Goal: Information Seeking & Learning: Check status

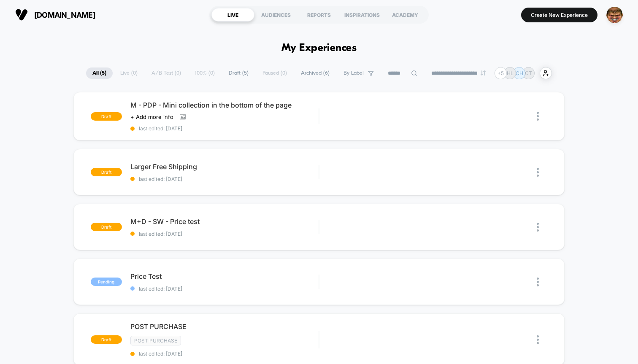
click at [124, 71] on div "**********" at bounding box center [319, 73] width 466 height 12
click at [132, 70] on div "**********" at bounding box center [319, 73] width 466 height 12
click at [127, 71] on div "**********" at bounding box center [319, 73] width 466 height 12
click at [612, 12] on img "button" at bounding box center [614, 15] width 16 height 16
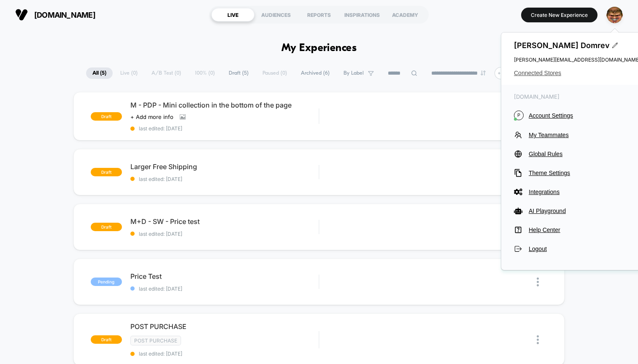
click at [531, 72] on span "Connected Stores" at bounding box center [577, 73] width 127 height 7
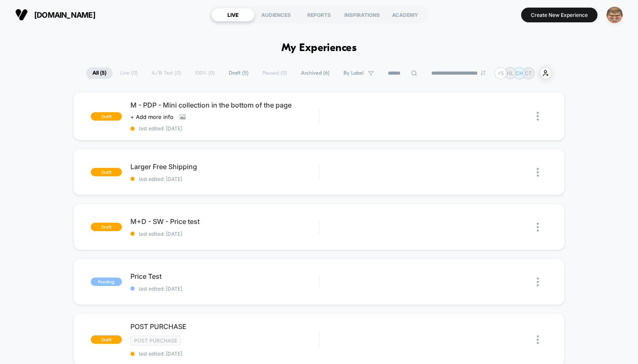
click at [607, 22] on div "button" at bounding box center [614, 15] width 16 height 16
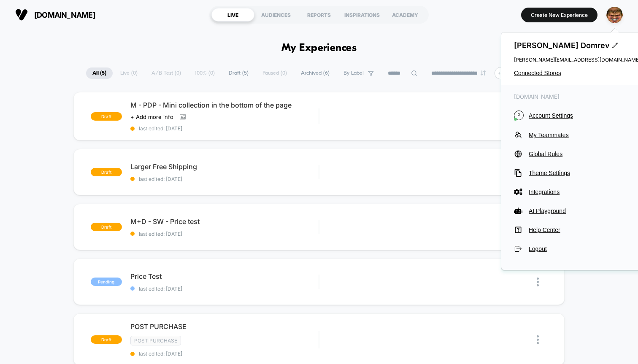
click at [550, 110] on div "[DOMAIN_NAME] P Account Settings My Teammates Global Rules Theme Settings Integ…" at bounding box center [577, 173] width 152 height 177
click at [550, 115] on span "Account Settings" at bounding box center [585, 115] width 112 height 7
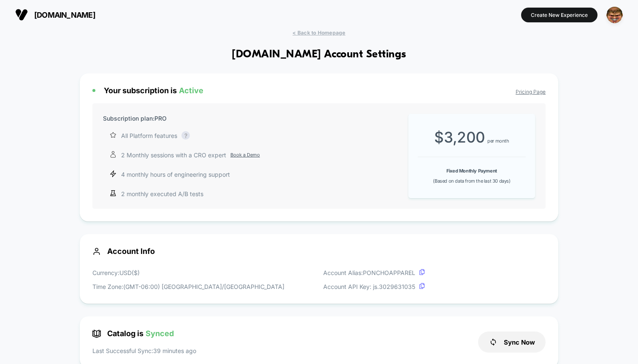
scroll to position [114, 0]
click at [336, 33] on span "< Back to Homepage" at bounding box center [318, 33] width 53 height 6
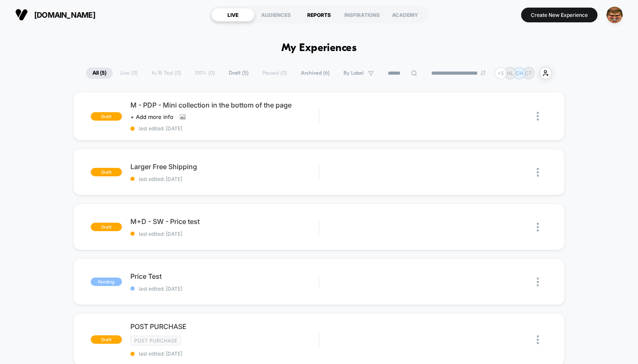
click at [315, 16] on div "REPORTS" at bounding box center [318, 14] width 43 height 13
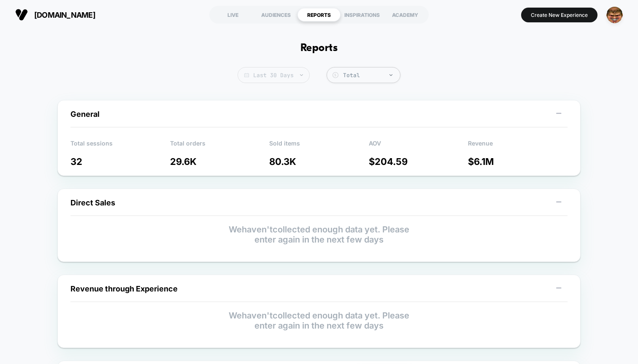
click at [302, 68] on span "Last 30 Days" at bounding box center [273, 75] width 72 height 16
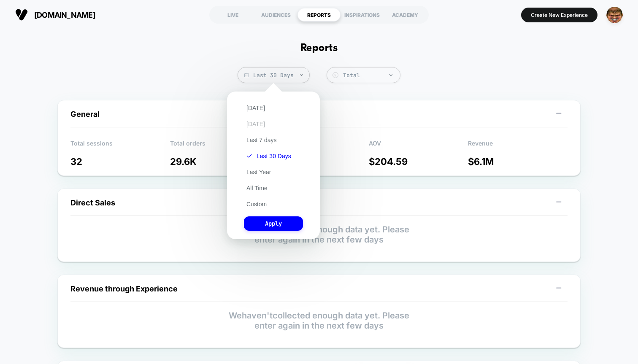
click at [261, 125] on button "[DATE]" at bounding box center [256, 124] width 24 height 8
click at [270, 223] on button "Apply" at bounding box center [273, 223] width 59 height 14
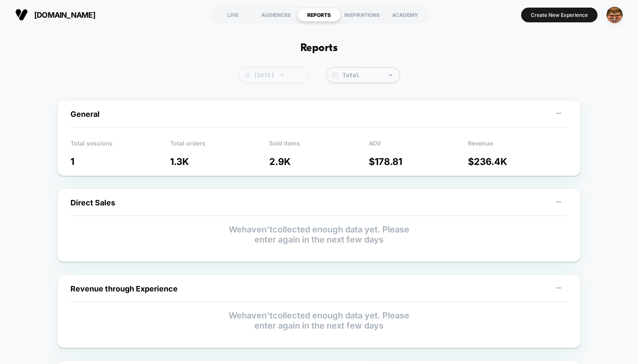
click at [267, 82] on span "[DATE]" at bounding box center [273, 75] width 71 height 16
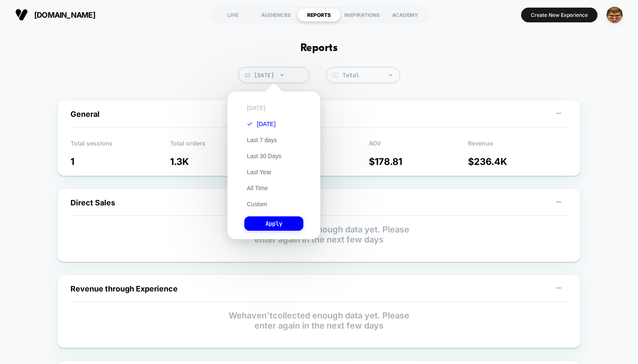
click at [253, 108] on button "[DATE]" at bounding box center [256, 108] width 24 height 8
click at [273, 229] on button "Apply" at bounding box center [273, 223] width 59 height 14
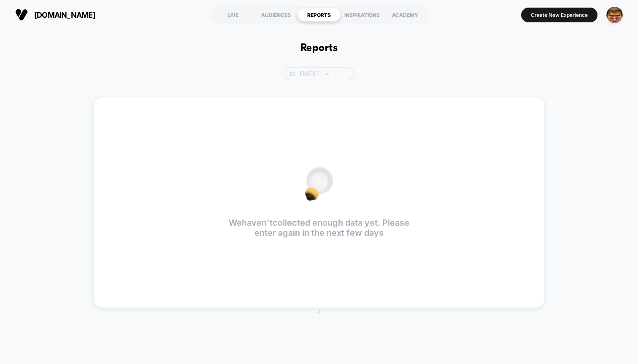
click at [316, 73] on span "[DATE]" at bounding box center [318, 73] width 71 height 13
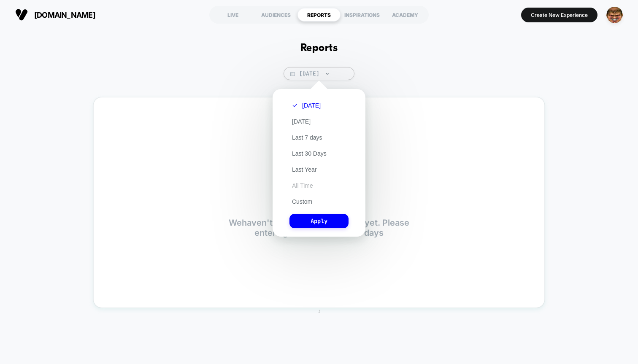
click at [305, 185] on button "All Time" at bounding box center [302, 186] width 26 height 8
click at [310, 231] on div "[DATE] [DATE] Last 7 days Last 30 Days Last Year All Time Custom Apply" at bounding box center [319, 162] width 84 height 139
click at [314, 219] on button "Apply" at bounding box center [318, 221] width 59 height 14
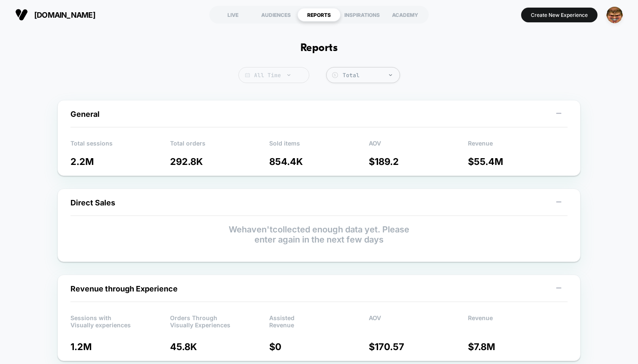
click at [283, 75] on div at bounding box center [284, 75] width 6 height 0
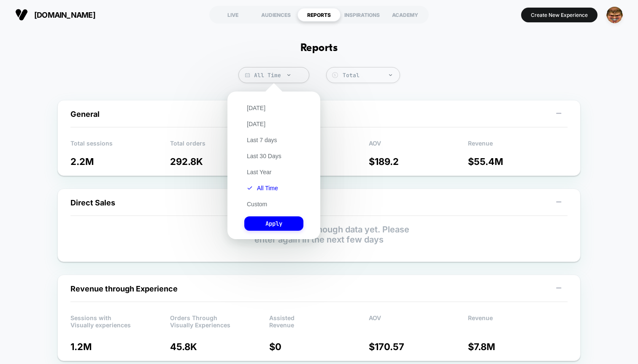
click at [261, 150] on div "[DATE] [DATE] Last 7 days Last 30 Days Last Year All Time Custom Apply" at bounding box center [274, 165] width 84 height 139
click at [262, 155] on button "Last 30 Days" at bounding box center [264, 156] width 40 height 8
click at [270, 221] on button "Apply" at bounding box center [273, 223] width 59 height 14
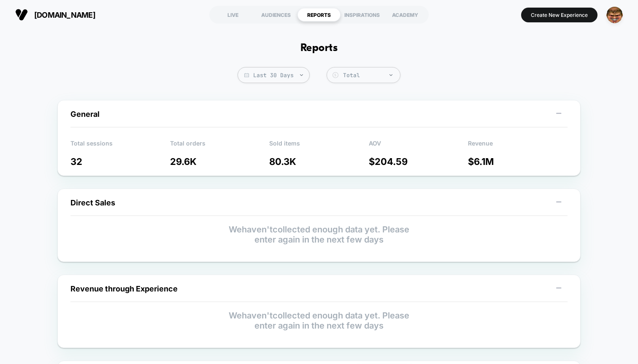
click at [227, 8] on div "LIVE" at bounding box center [232, 14] width 43 height 13
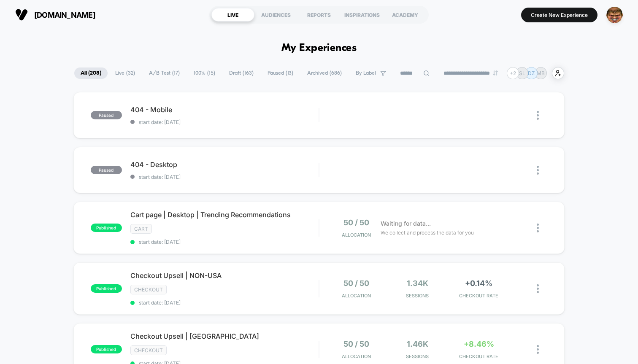
click at [461, 73] on select "**********" at bounding box center [471, 72] width 68 height 5
click at [437, 70] on select "**********" at bounding box center [471, 72] width 68 height 5
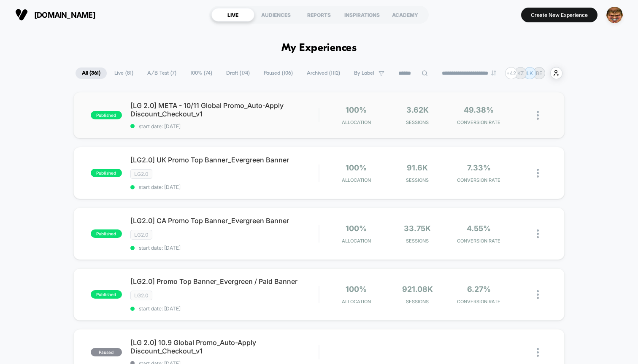
click at [321, 125] on div "published [LG 2.0] META - 10/11 Global Promo_Auto-Apply Discount_Checkout_v1 st…" at bounding box center [318, 115] width 491 height 46
